Goal: Check status: Check status

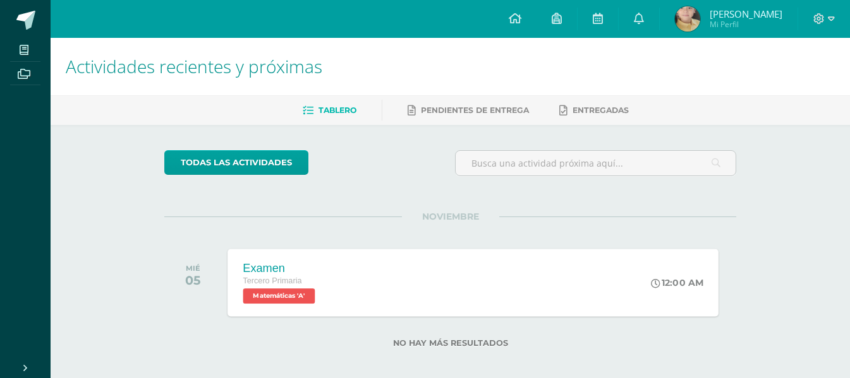
click at [280, 294] on span "Matemáticas 'A'" at bounding box center [279, 296] width 72 height 15
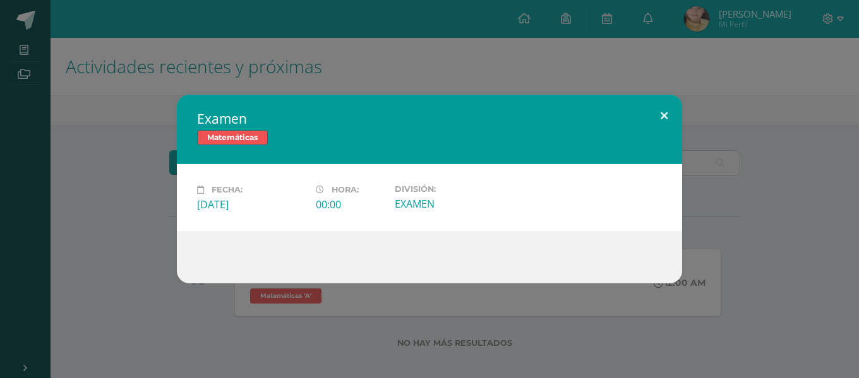
click at [668, 109] on button at bounding box center [664, 116] width 36 height 43
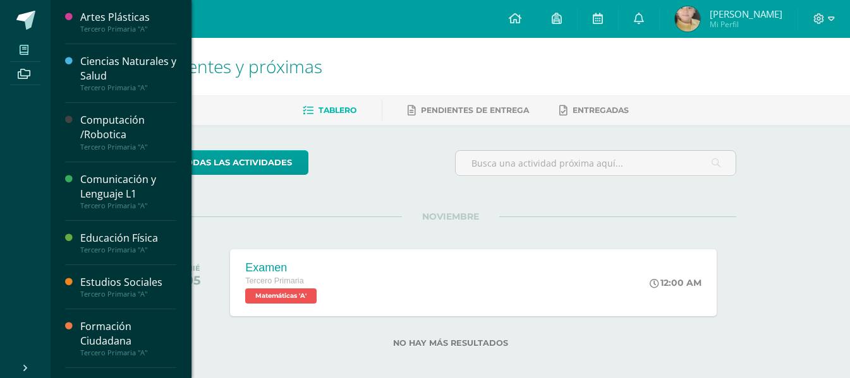
click at [28, 49] on icon at bounding box center [24, 50] width 9 height 10
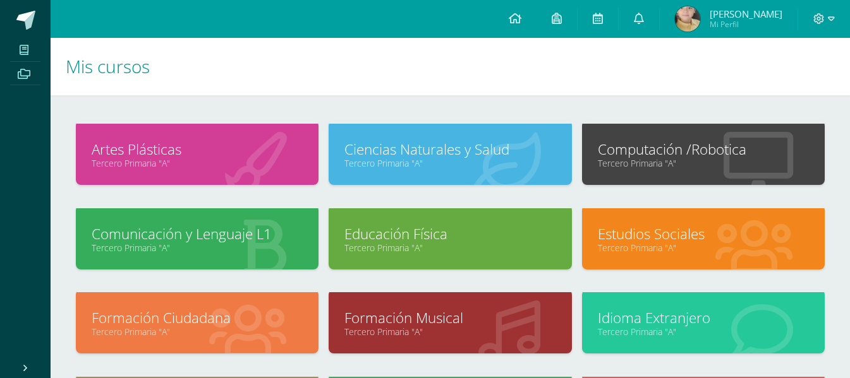
click at [20, 77] on icon at bounding box center [24, 74] width 13 height 10
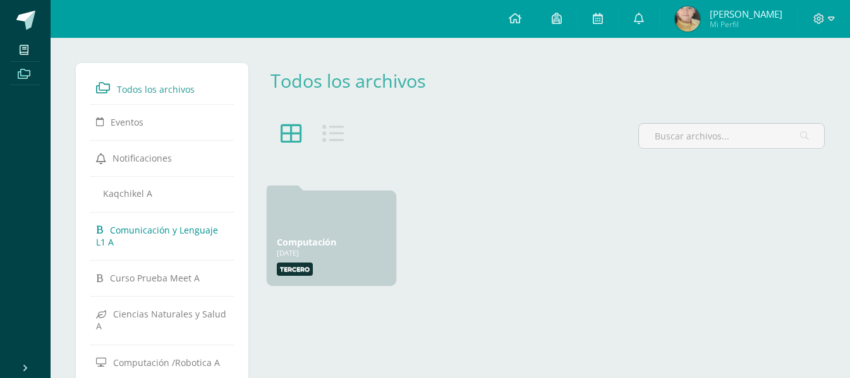
click at [186, 227] on span "Comunicación y Lenguaje L1 A" at bounding box center [157, 236] width 122 height 24
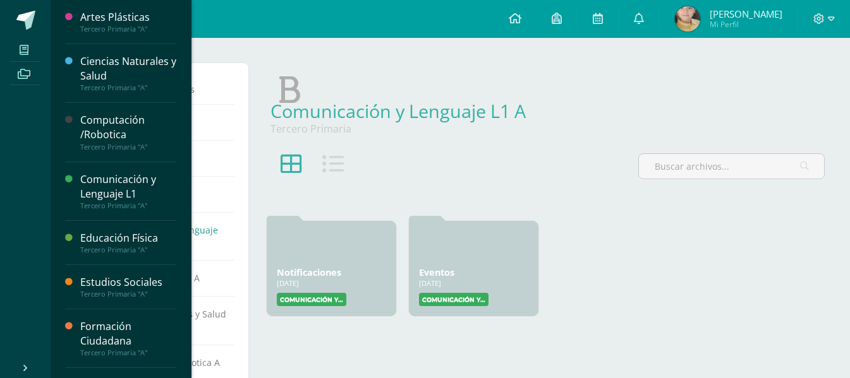
click at [31, 51] on span at bounding box center [24, 49] width 28 height 17
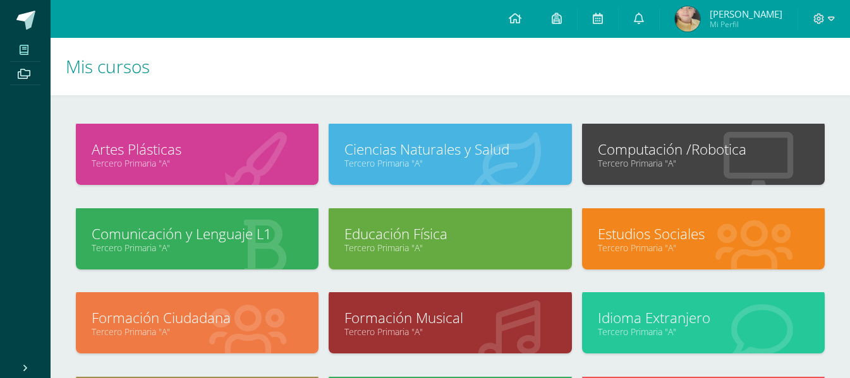
click at [240, 159] on link "Tercero Primaria "A"" at bounding box center [197, 163] width 211 height 12
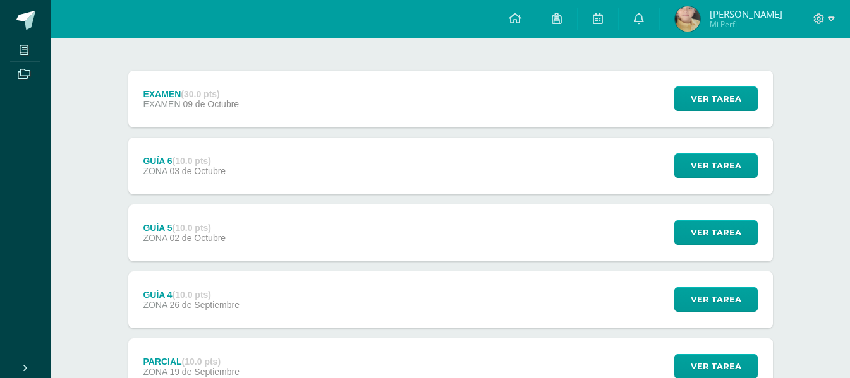
scroll to position [129, 0]
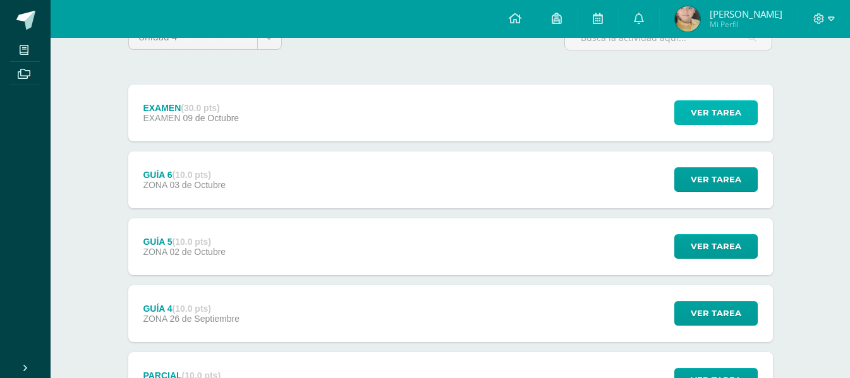
click at [733, 116] on span "Ver tarea" at bounding box center [716, 112] width 51 height 23
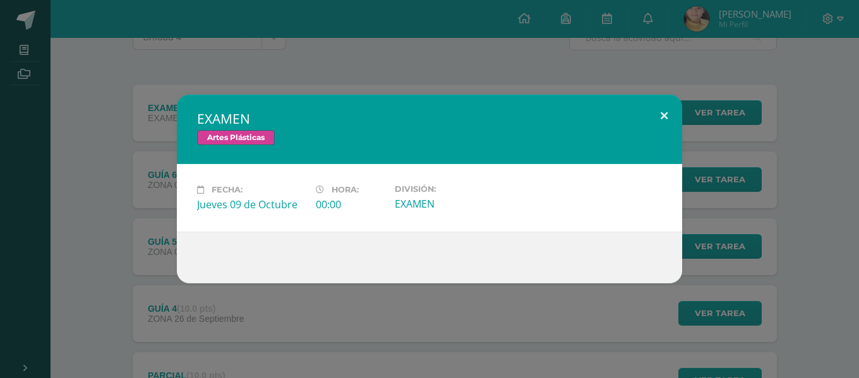
click at [670, 109] on button at bounding box center [664, 116] width 36 height 43
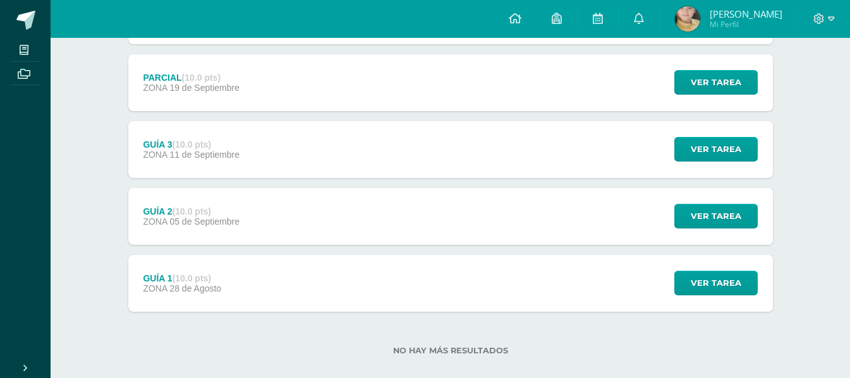
scroll to position [442, 0]
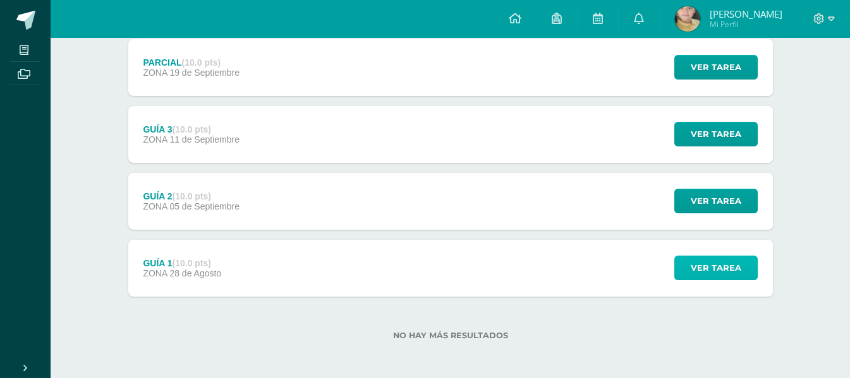
click at [697, 268] on span "Ver tarea" at bounding box center [716, 267] width 51 height 23
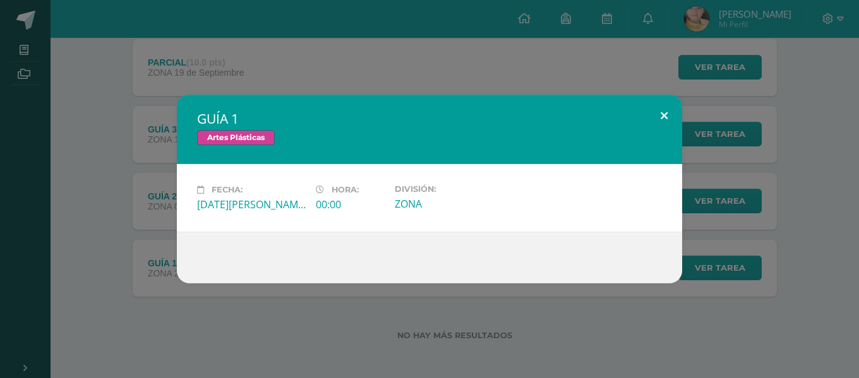
click at [658, 115] on button at bounding box center [664, 116] width 36 height 43
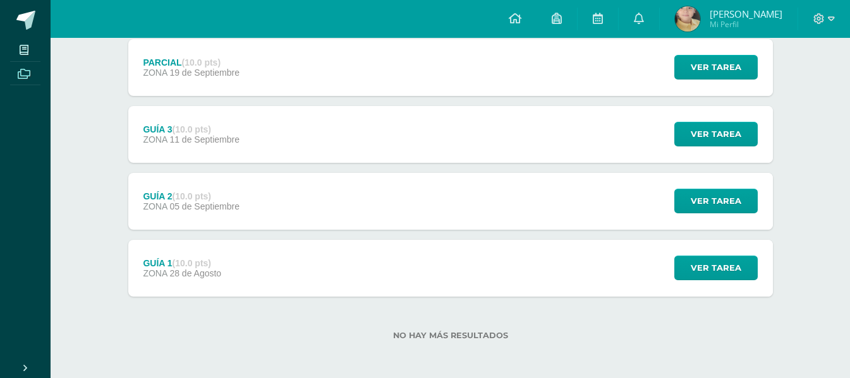
click at [27, 73] on icon at bounding box center [24, 74] width 13 height 10
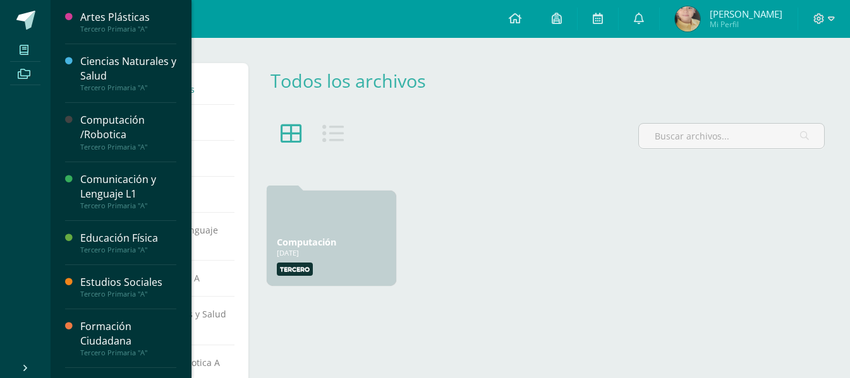
click at [35, 47] on span at bounding box center [24, 49] width 28 height 17
click at [21, 52] on icon at bounding box center [24, 50] width 9 height 10
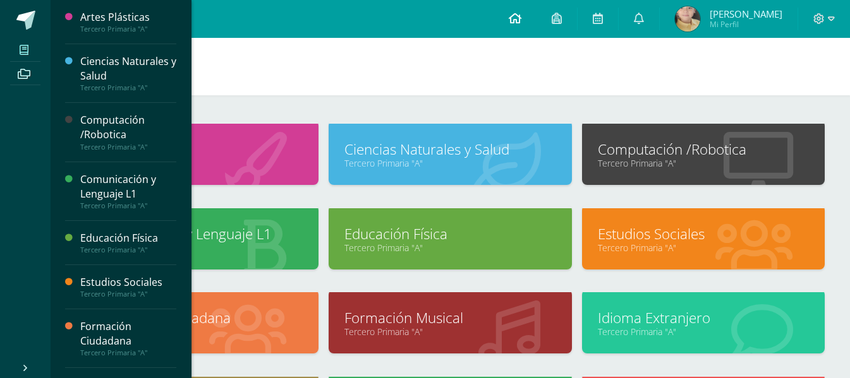
click at [515, 23] on icon at bounding box center [515, 18] width 13 height 11
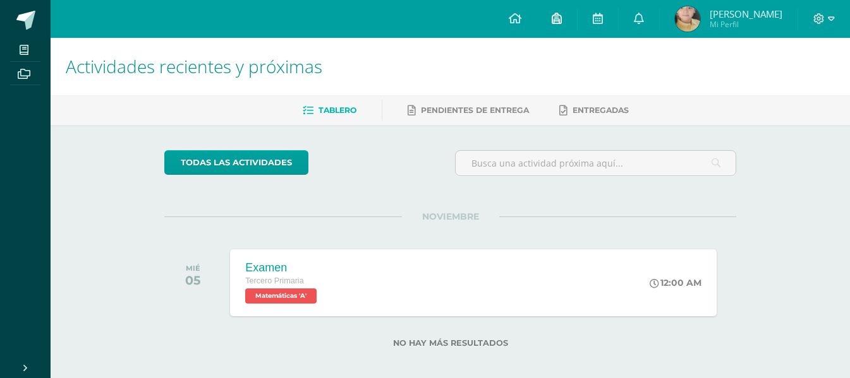
click at [555, 19] on icon at bounding box center [557, 18] width 10 height 11
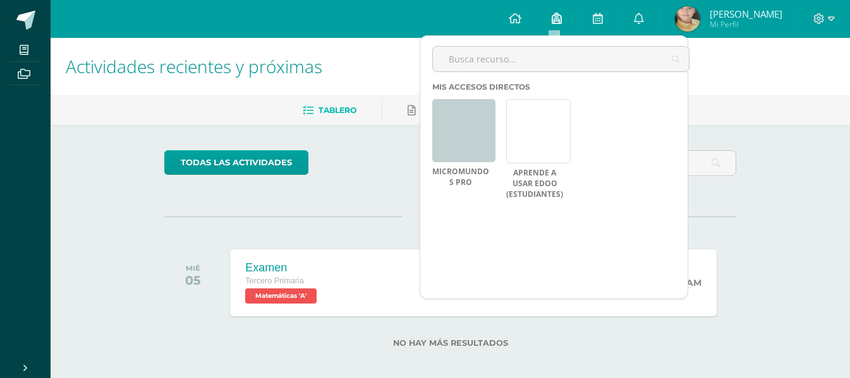
click at [555, 19] on icon at bounding box center [557, 18] width 10 height 11
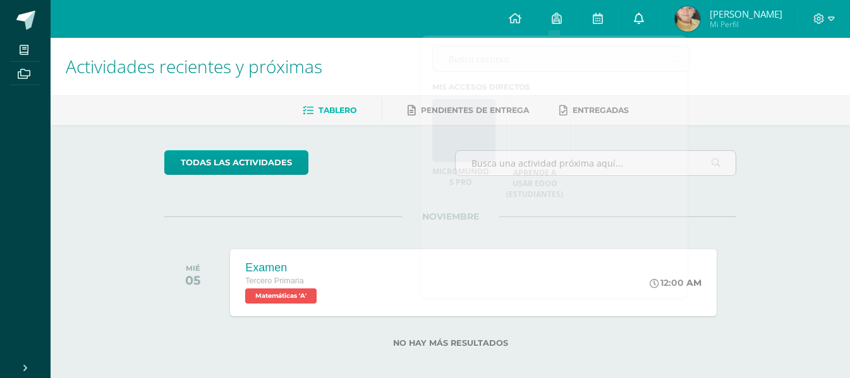
click at [635, 16] on icon at bounding box center [639, 18] width 10 height 11
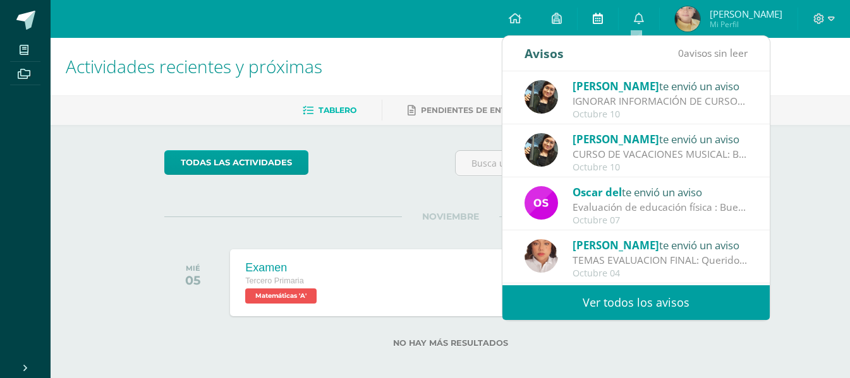
click at [596, 14] on icon at bounding box center [598, 18] width 10 height 11
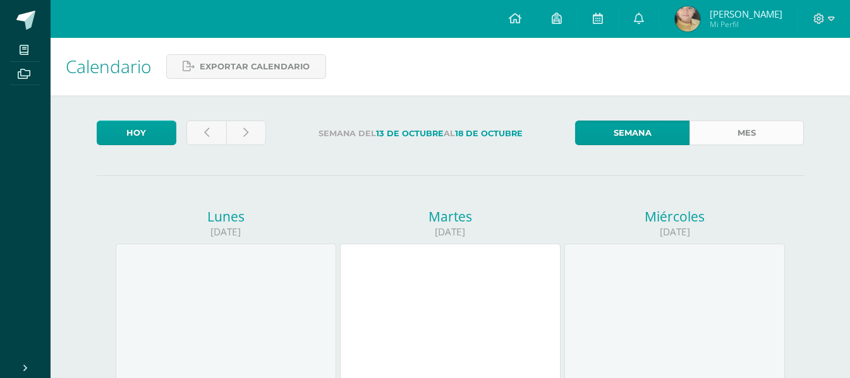
click at [735, 129] on link "Mes" at bounding box center [746, 133] width 114 height 25
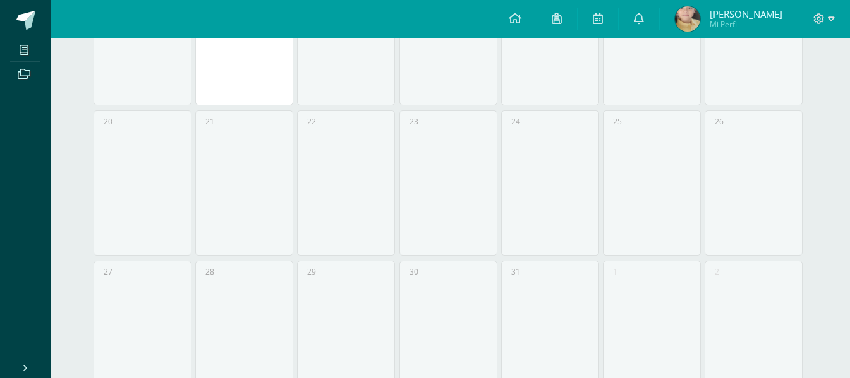
scroll to position [627, 0]
